Goal: Task Accomplishment & Management: Use online tool/utility

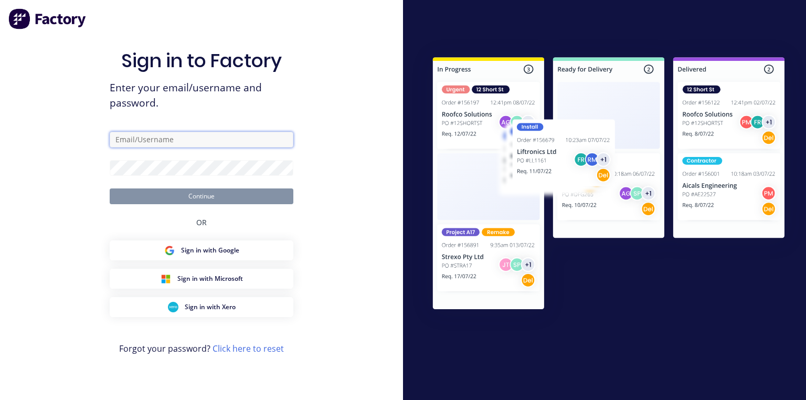
click at [180, 134] on input "text" at bounding box center [202, 140] width 184 height 16
type input "[PERSON_NAME][EMAIL_ADDRESS][DOMAIN_NAME]"
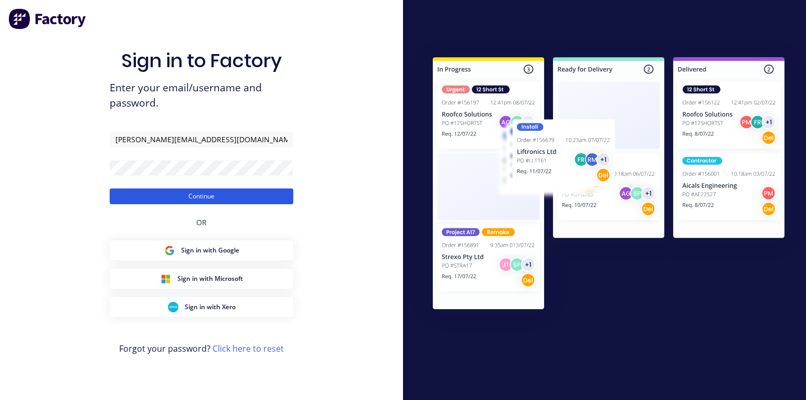
click at [243, 196] on button "Continue" at bounding box center [202, 196] width 184 height 16
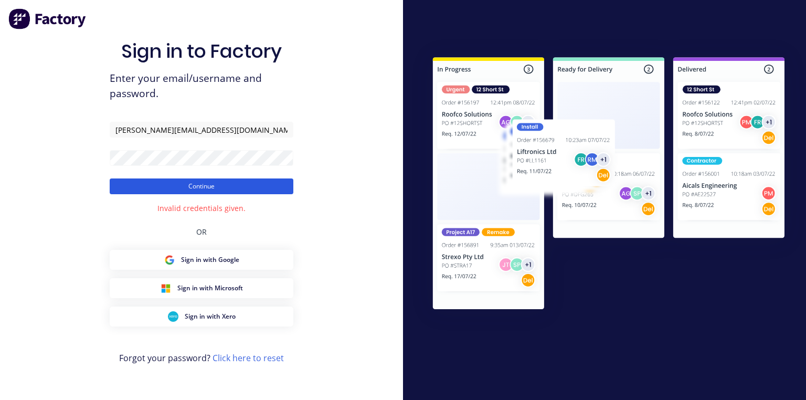
click at [239, 190] on button "Continue" at bounding box center [202, 186] width 184 height 16
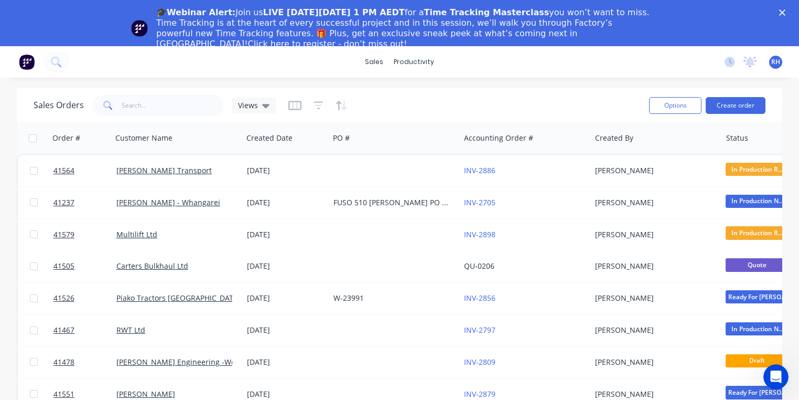
click at [786, 13] on icon "Close" at bounding box center [782, 12] width 6 height 6
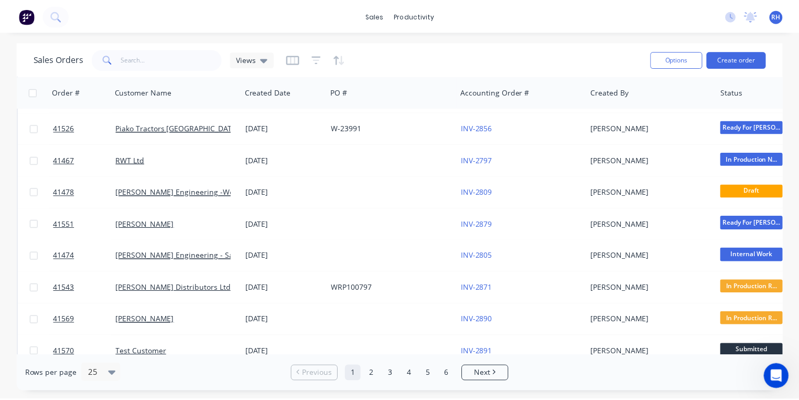
scroll to position [172, 0]
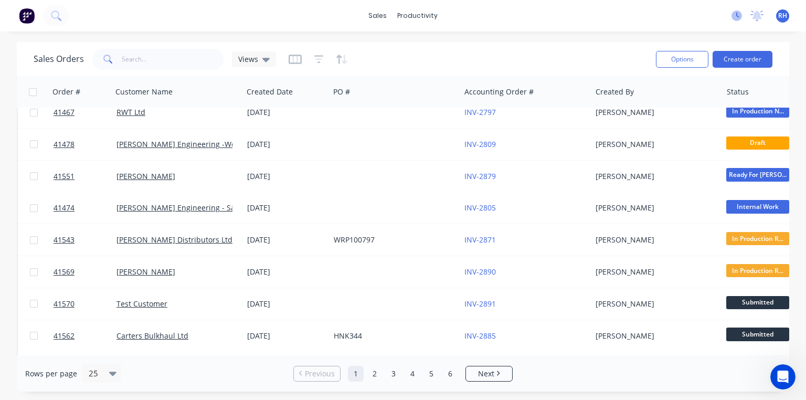
click at [737, 15] on icon at bounding box center [736, 15] width 10 height 10
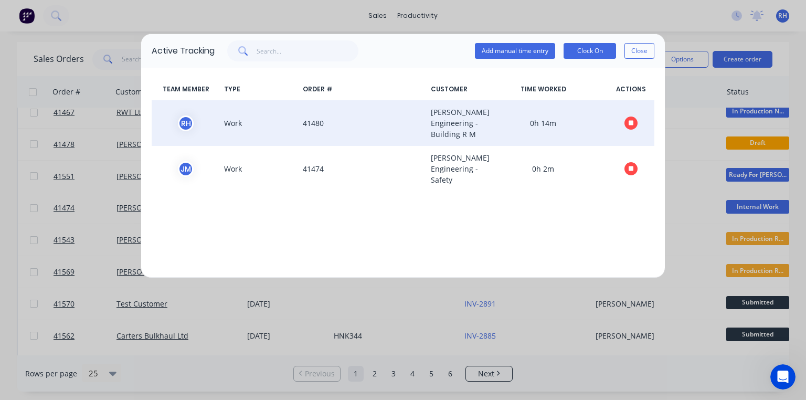
click at [632, 126] on icon "button" at bounding box center [630, 123] width 5 height 5
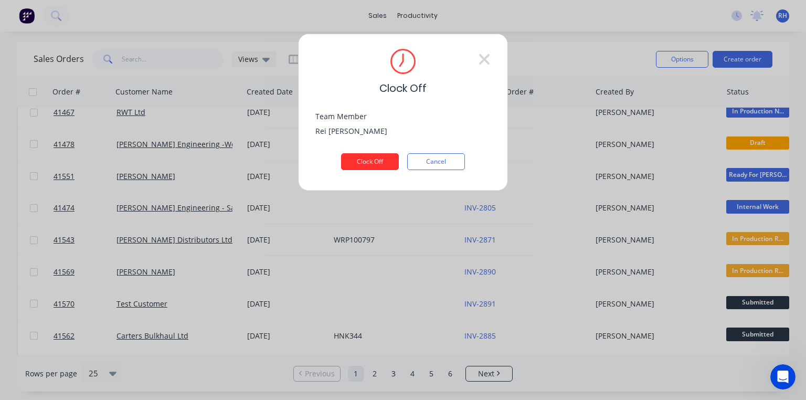
click at [386, 158] on button "Clock Off" at bounding box center [370, 161] width 58 height 17
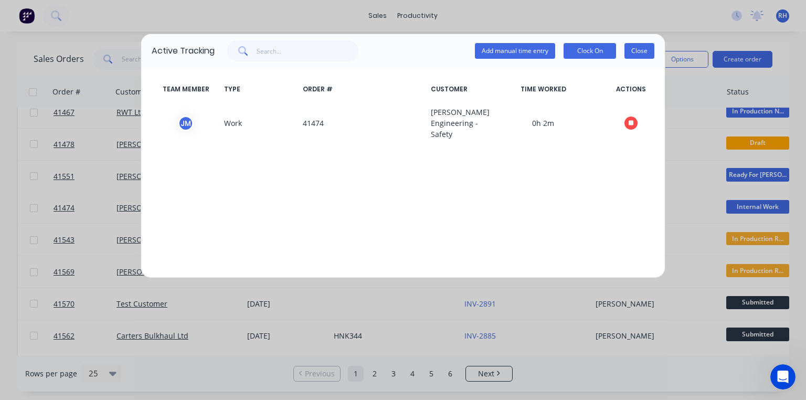
click at [634, 54] on button "Close" at bounding box center [639, 51] width 30 height 16
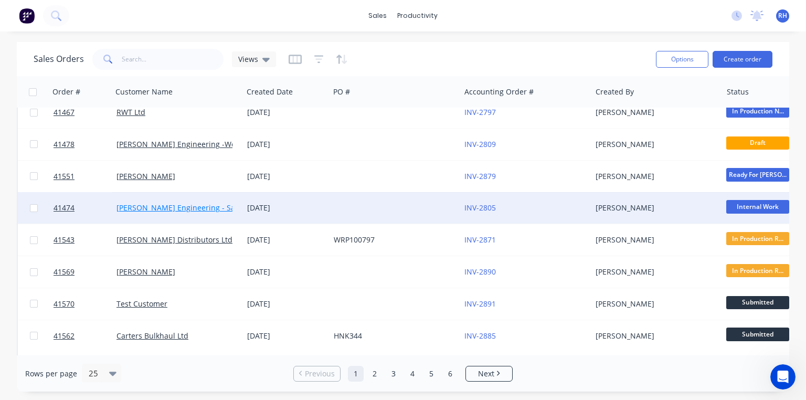
click at [198, 205] on link "[PERSON_NAME] Engineering - Safety" at bounding box center [182, 207] width 132 height 10
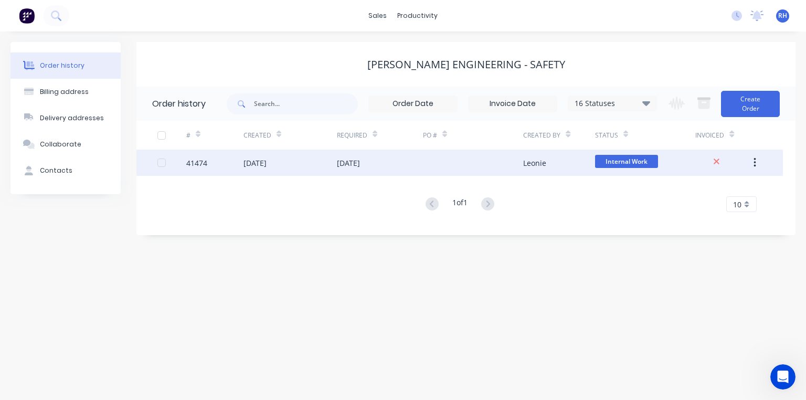
click at [249, 164] on div "[DATE]" at bounding box center [254, 162] width 23 height 11
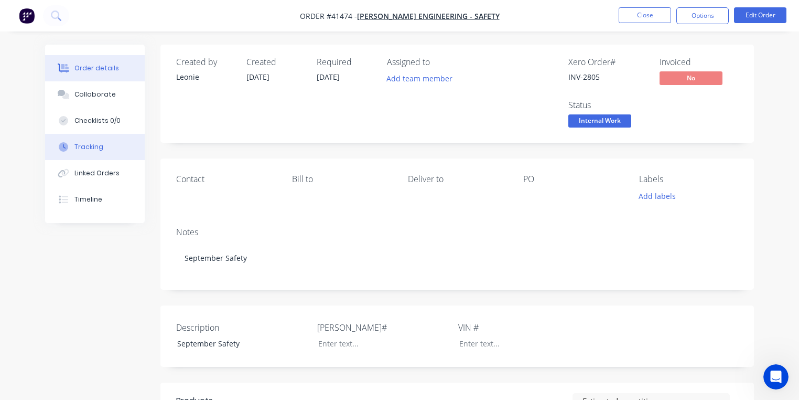
click at [89, 146] on div "Tracking" at bounding box center [88, 146] width 29 height 9
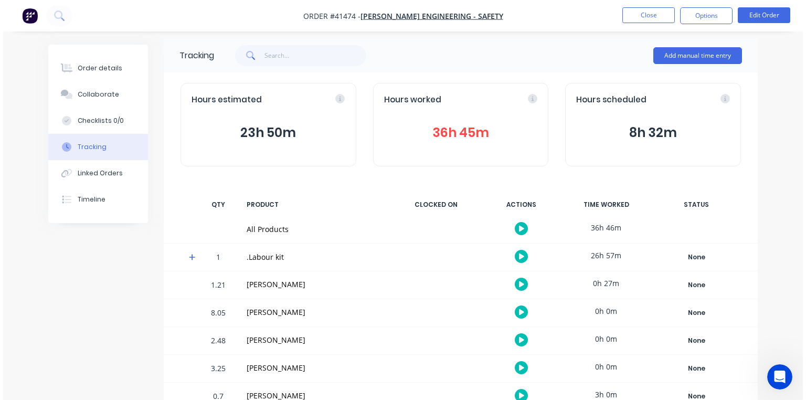
scroll to position [82, 0]
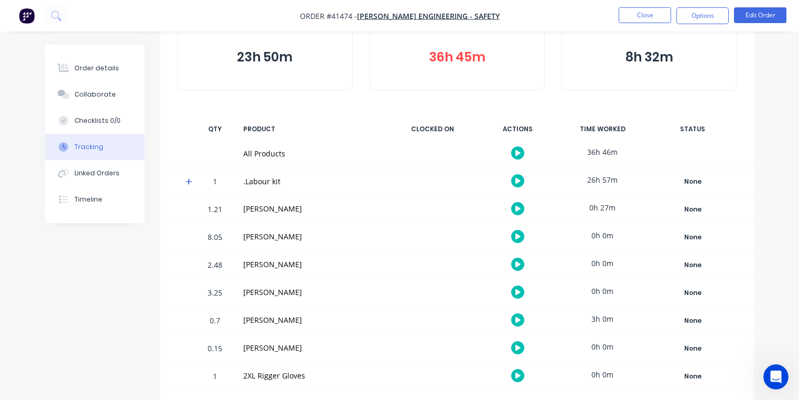
click at [188, 180] on icon at bounding box center [189, 181] width 6 height 6
click at [508, 208] on icon "button" at bounding box center [508, 209] width 5 height 6
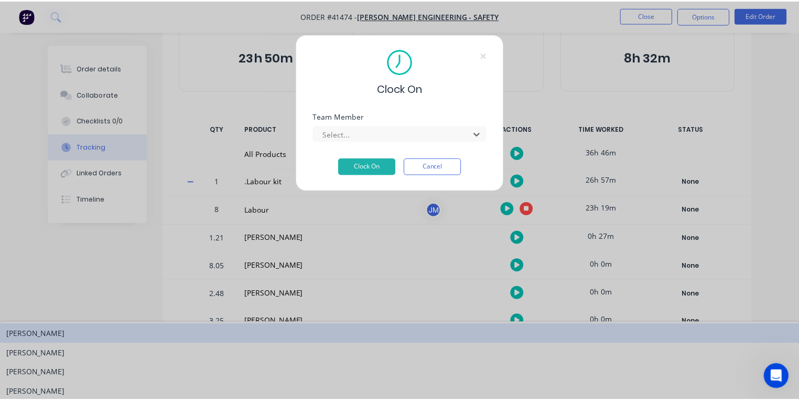
scroll to position [134, 0]
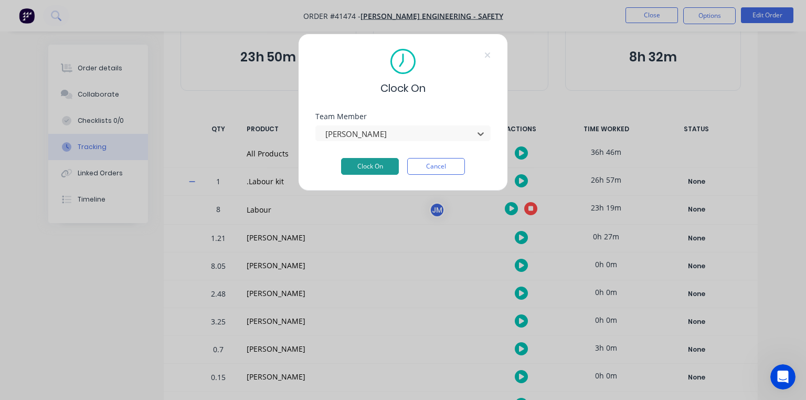
click at [377, 169] on button "Clock On" at bounding box center [370, 166] width 58 height 17
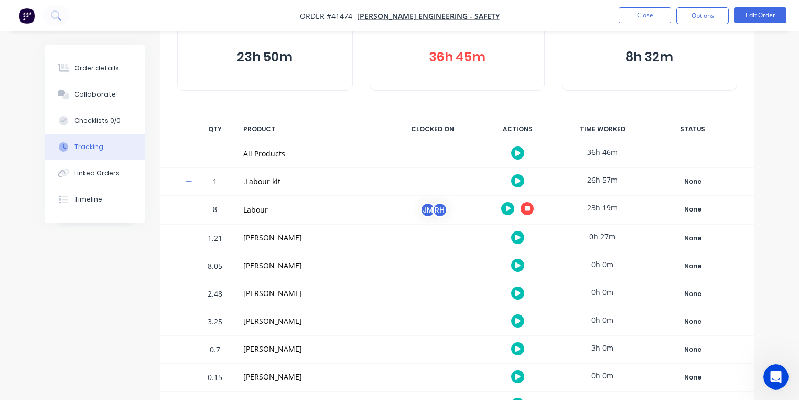
click at [36, 8] on button "button" at bounding box center [27, 15] width 22 height 17
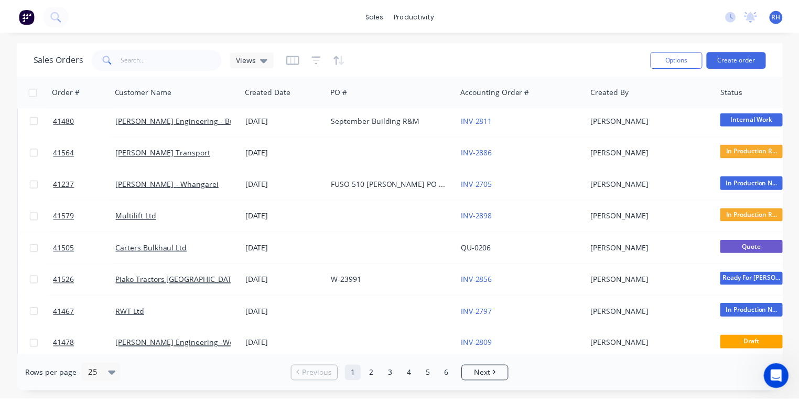
scroll to position [36, 0]
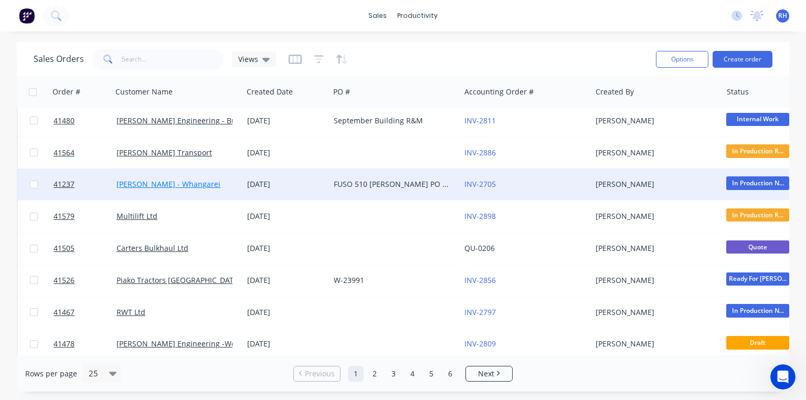
click at [188, 184] on link "[PERSON_NAME] - Whangarei" at bounding box center [168, 184] width 104 height 10
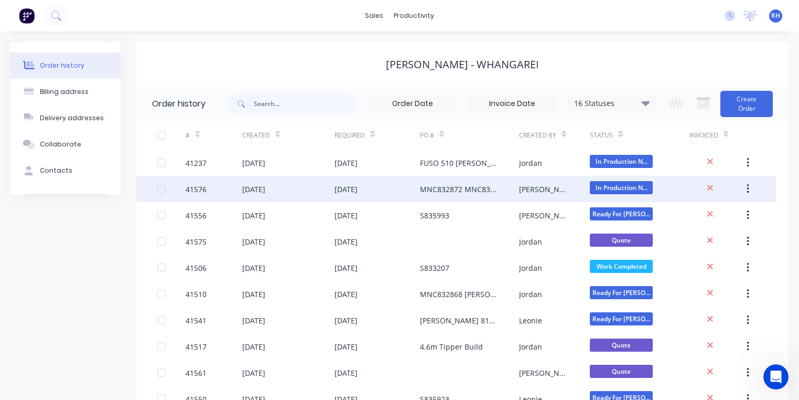
click at [265, 187] on div "[DATE]" at bounding box center [253, 189] width 23 height 11
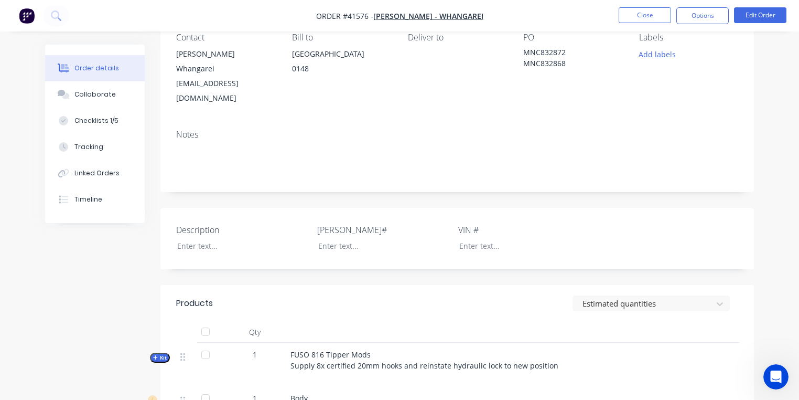
scroll to position [145, 0]
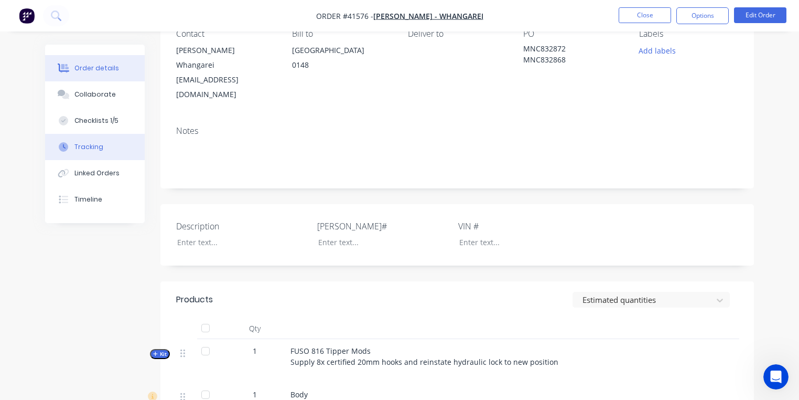
click at [110, 151] on button "Tracking" at bounding box center [95, 147] width 100 height 26
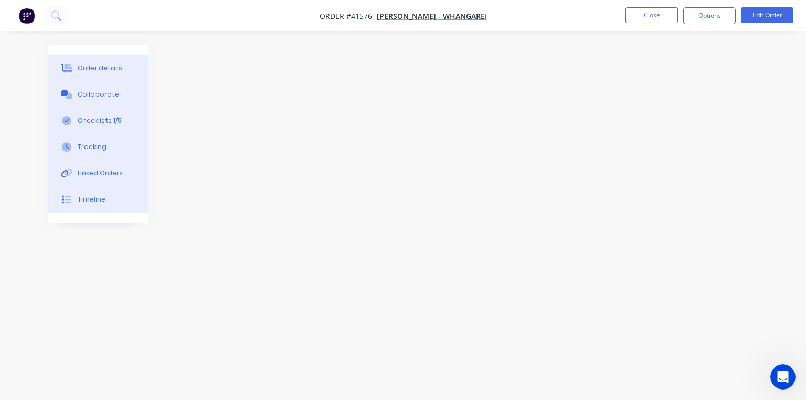
click at [315, 60] on div at bounding box center [402, 180] width 709 height 271
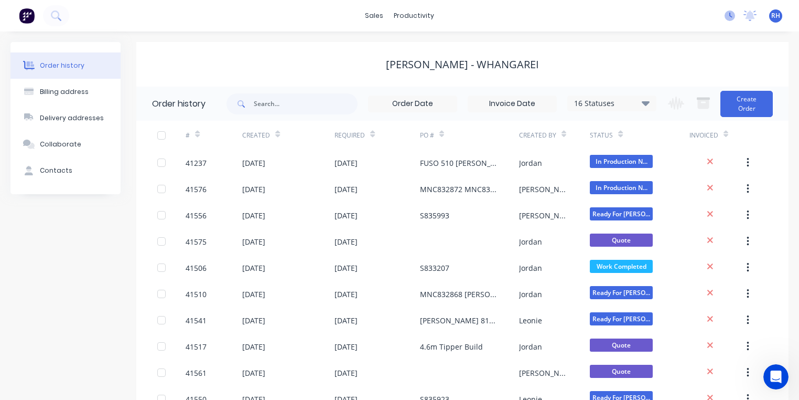
click at [731, 15] on icon at bounding box center [730, 15] width 10 height 10
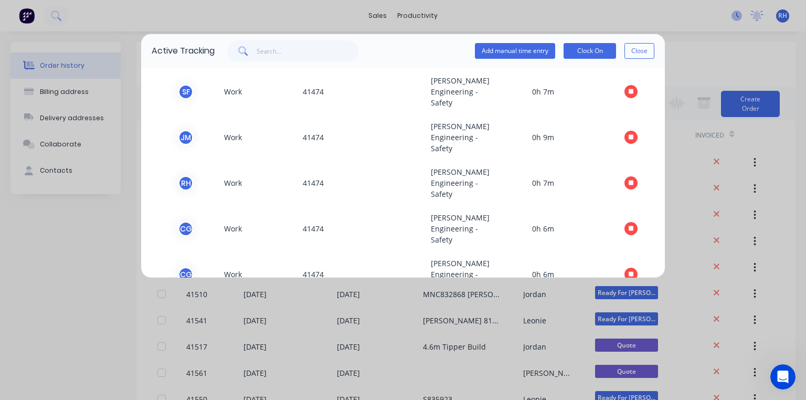
scroll to position [32, 0]
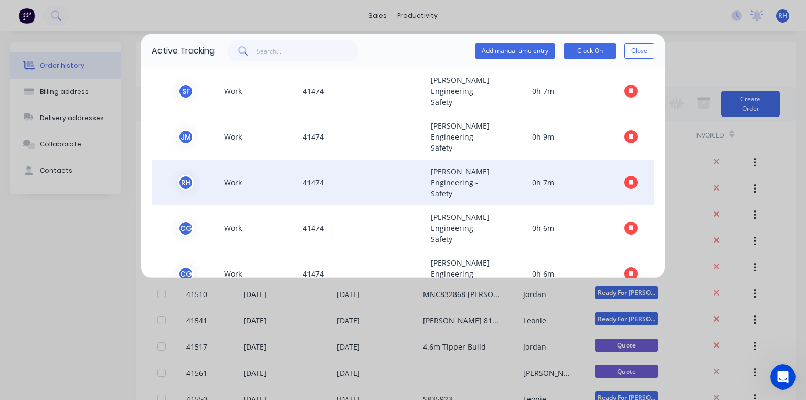
click at [628, 181] on icon "button" at bounding box center [630, 182] width 5 height 5
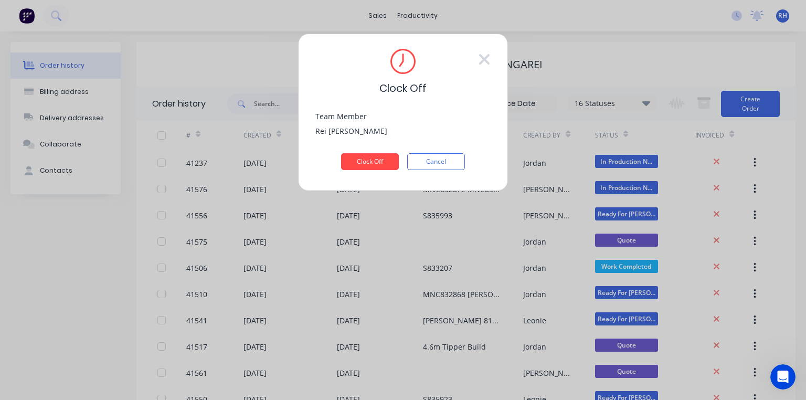
click at [426, 132] on div "[PERSON_NAME]" at bounding box center [402, 130] width 175 height 14
click at [385, 161] on button "Clock Off" at bounding box center [370, 161] width 58 height 17
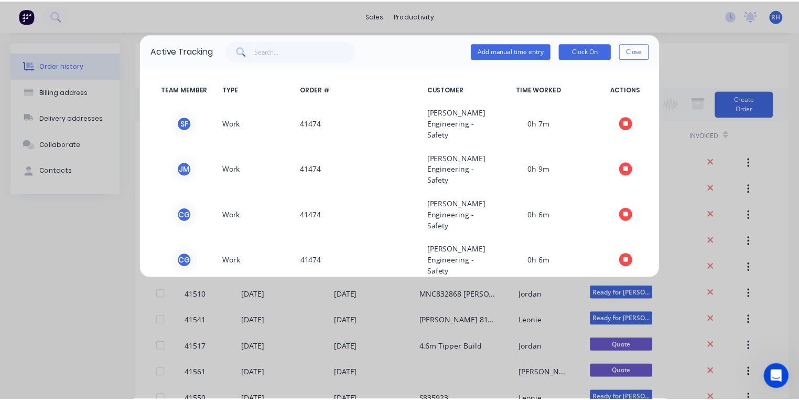
scroll to position [16, 0]
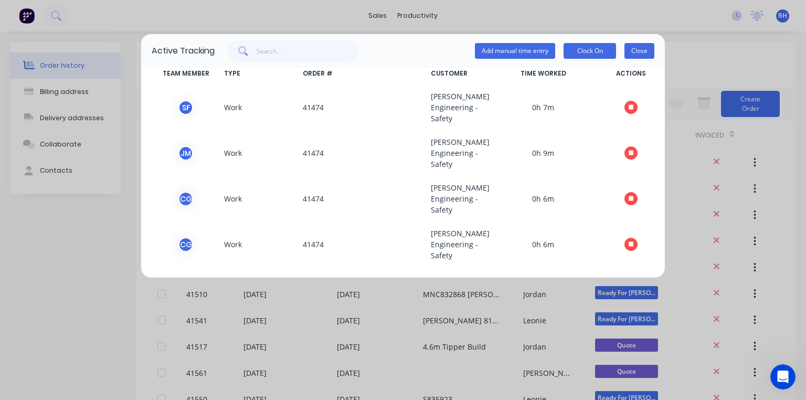
click at [636, 55] on button "Close" at bounding box center [639, 51] width 30 height 16
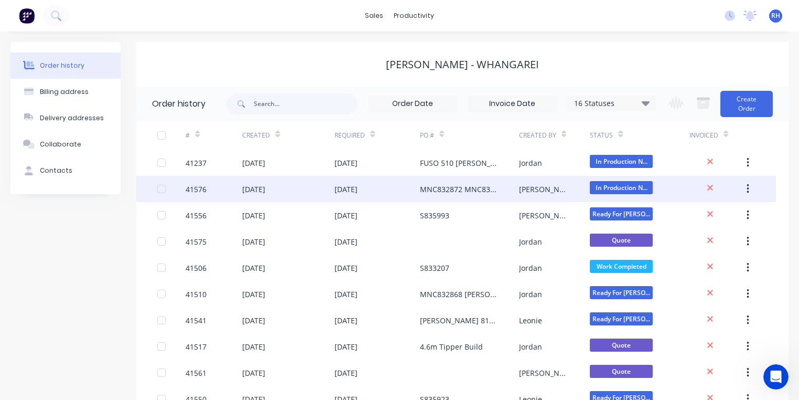
click at [361, 196] on div "[DATE]" at bounding box center [377, 189] width 85 height 26
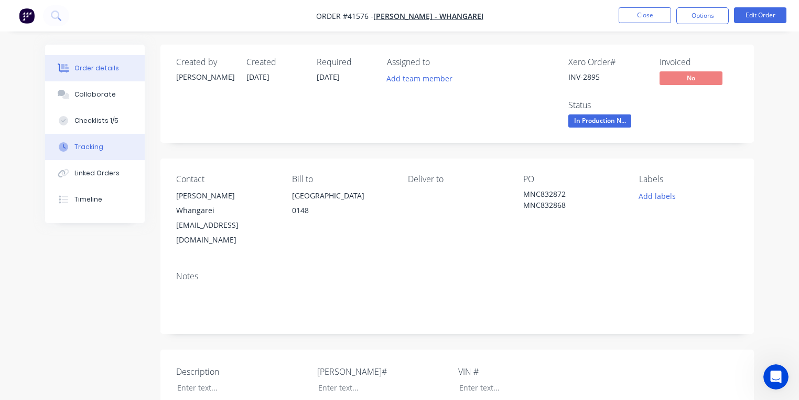
click at [110, 146] on button "Tracking" at bounding box center [95, 147] width 100 height 26
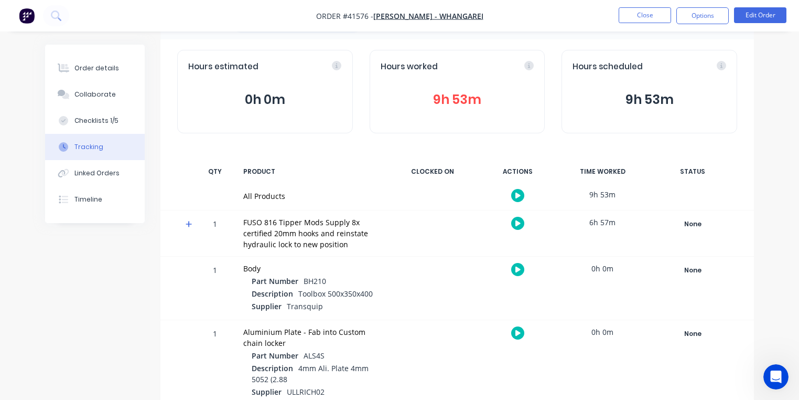
scroll to position [61, 0]
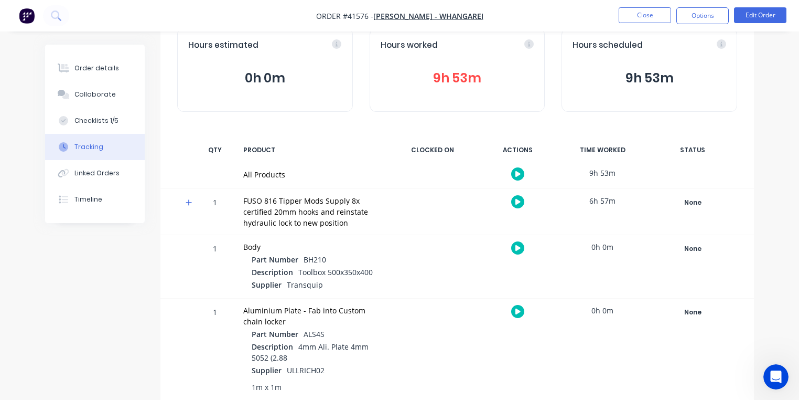
click at [194, 204] on span at bounding box center [191, 204] width 10 height 10
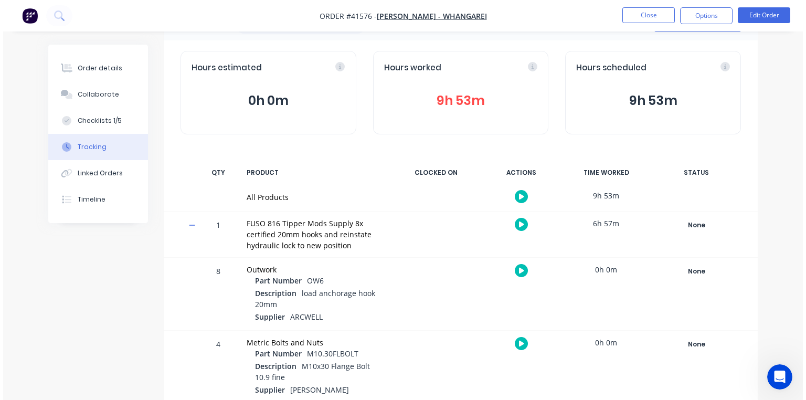
scroll to position [39, 0]
click at [518, 221] on icon "button" at bounding box center [518, 224] width 5 height 6
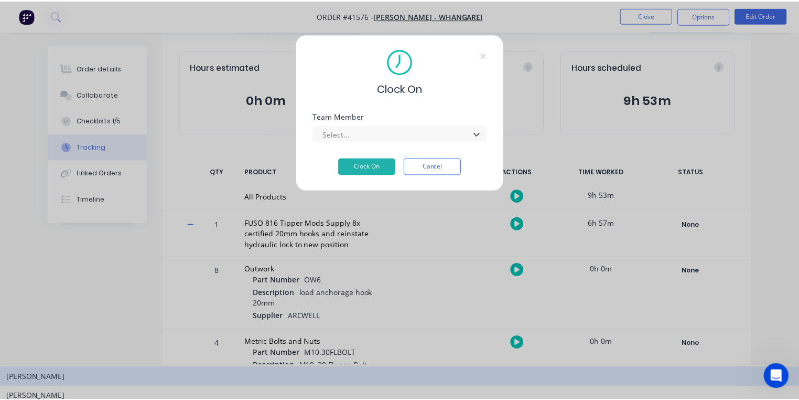
scroll to position [153, 0]
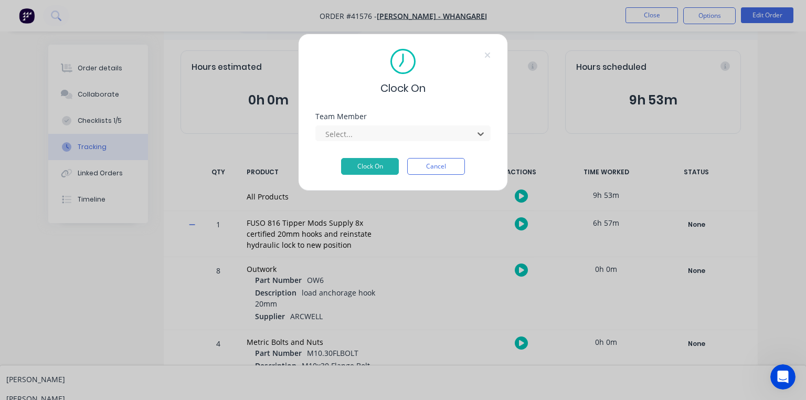
click at [557, 110] on div "Clock On Team Member 15 results available. Use Up and Down to choose options, p…" at bounding box center [403, 200] width 806 height 400
click at [573, 172] on div "Clock On Team Member Select... Clock On Cancel" at bounding box center [403, 200] width 806 height 400
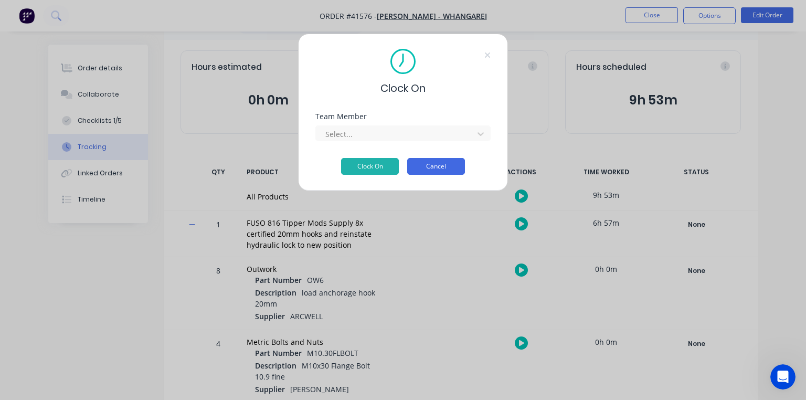
click at [453, 164] on button "Cancel" at bounding box center [436, 166] width 58 height 17
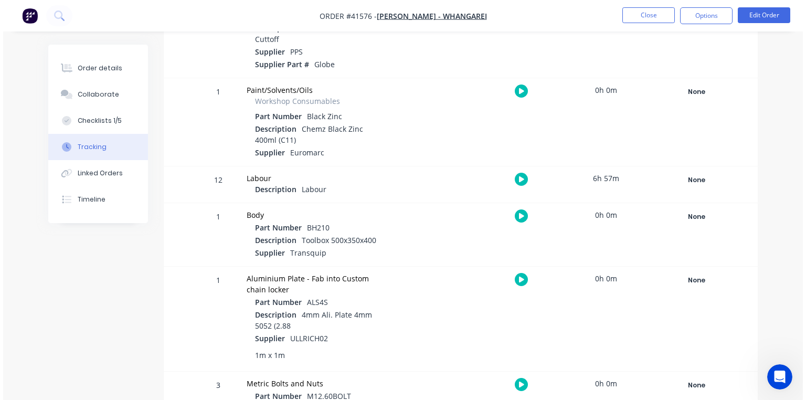
scroll to position [1510, 0]
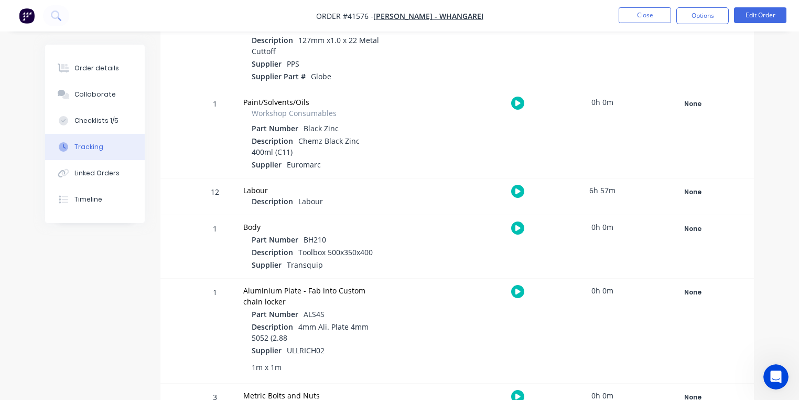
click at [518, 188] on icon "button" at bounding box center [518, 191] width 5 height 6
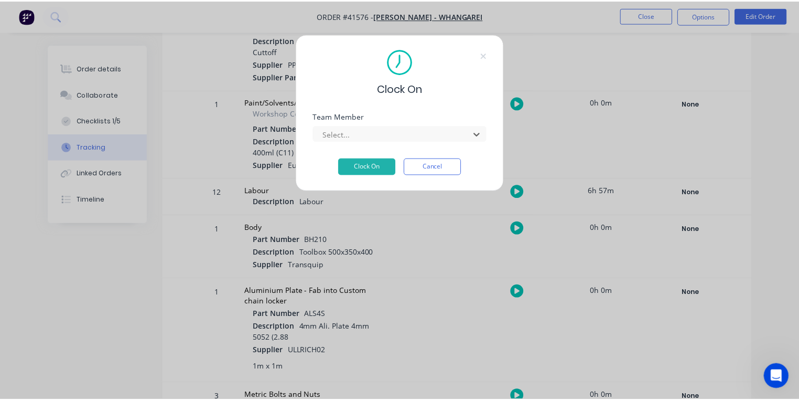
scroll to position [153, 0]
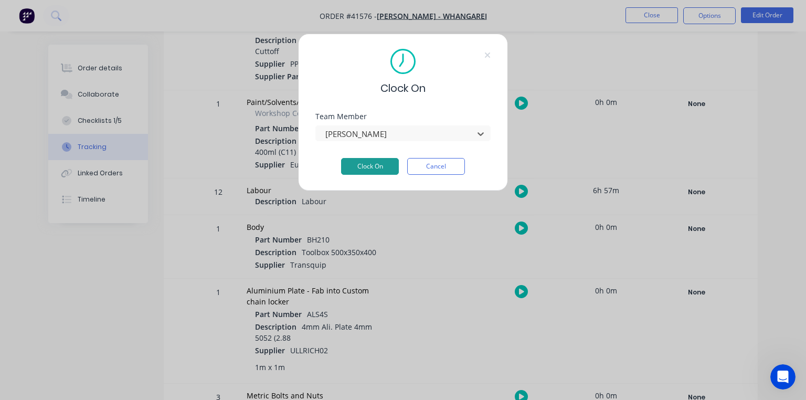
click at [382, 168] on button "Clock On" at bounding box center [370, 166] width 58 height 17
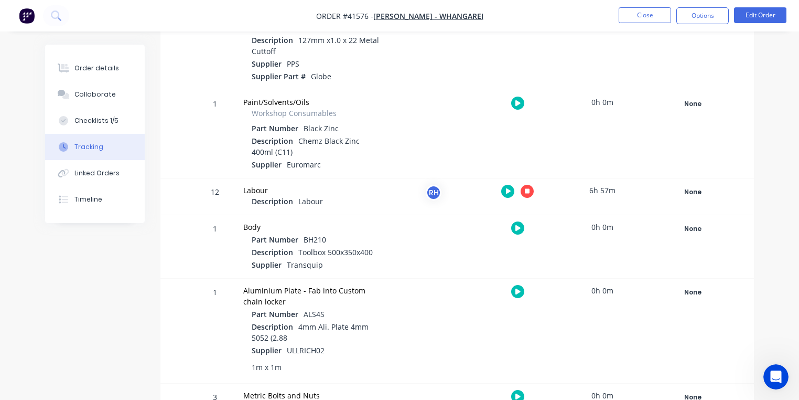
click at [28, 22] on img "button" at bounding box center [27, 16] width 16 height 16
